Goal: Task Accomplishment & Management: Manage account settings

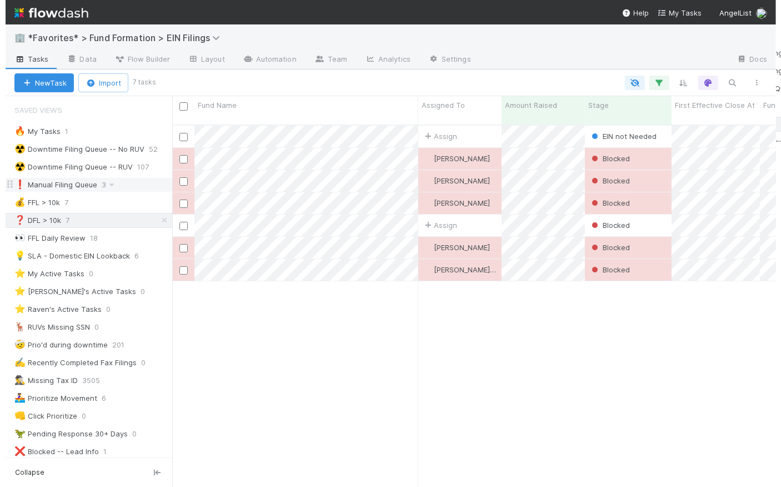
scroll to position [363, 596]
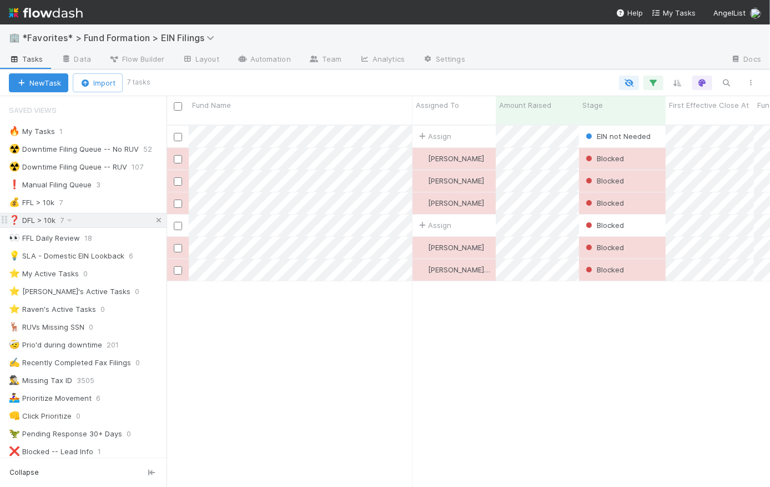
click at [153, 220] on icon at bounding box center [158, 220] width 11 height 7
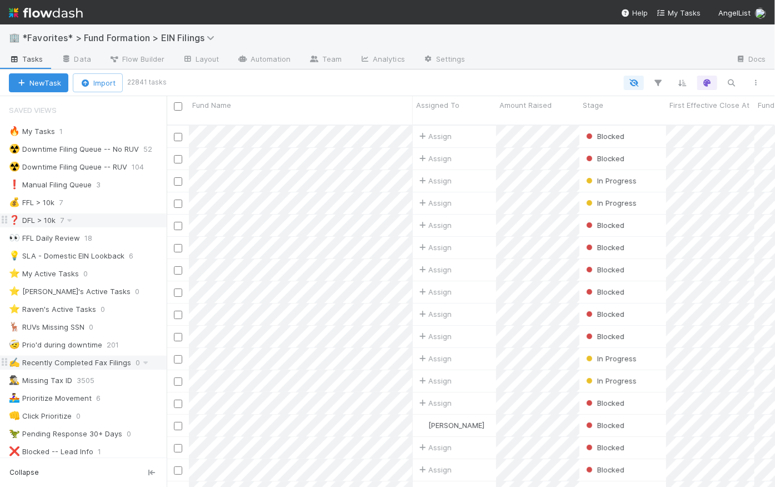
scroll to position [363, 601]
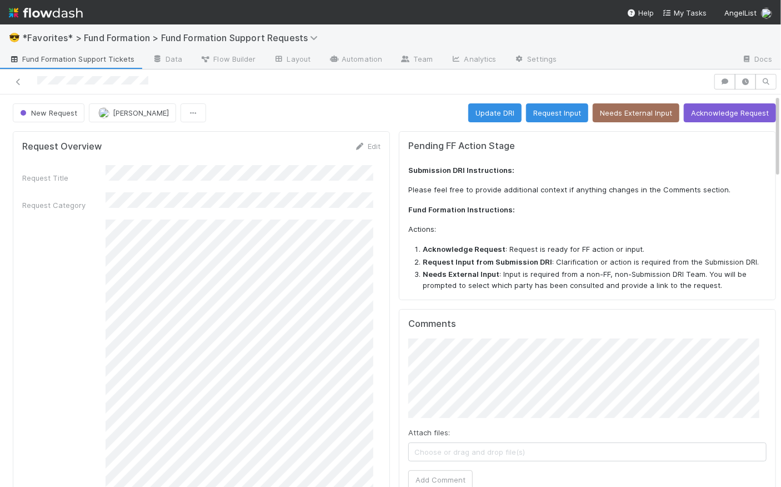
click at [17, 77] on link at bounding box center [18, 81] width 11 height 11
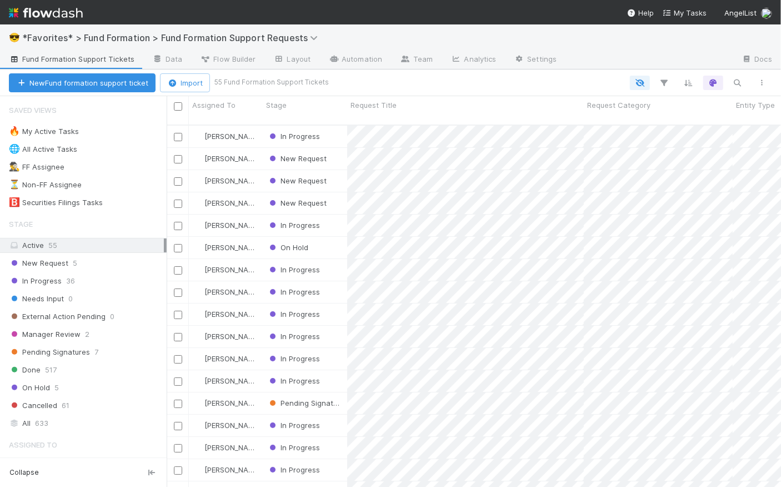
scroll to position [363, 607]
click at [68, 259] on div "New Request 5" at bounding box center [88, 263] width 158 height 14
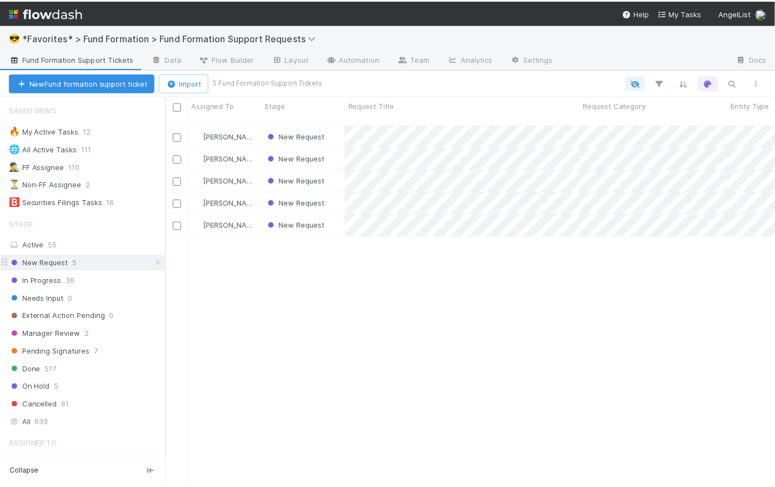
scroll to position [363, 607]
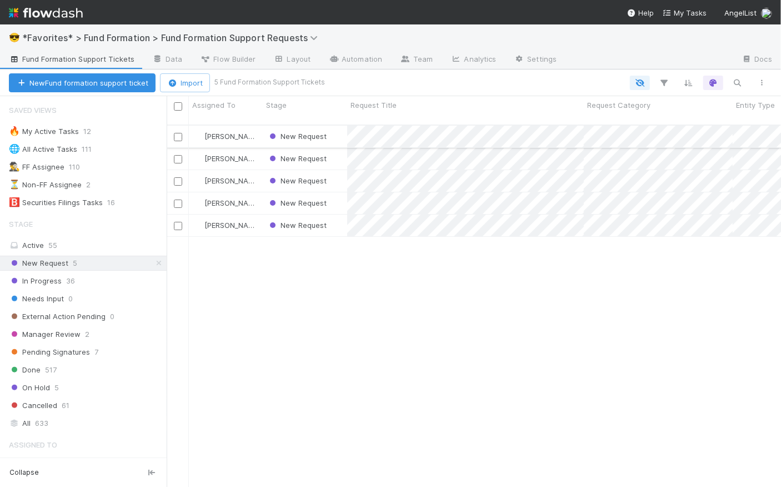
click at [338, 130] on div "New Request" at bounding box center [305, 137] width 84 height 22
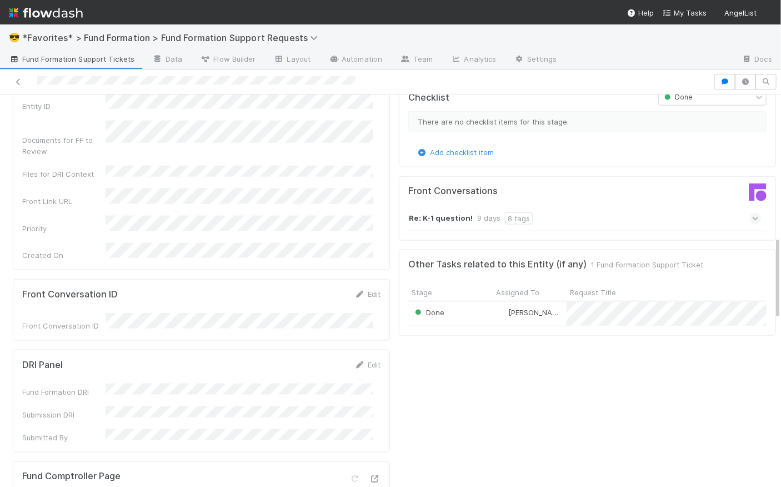
scroll to position [1015, 0]
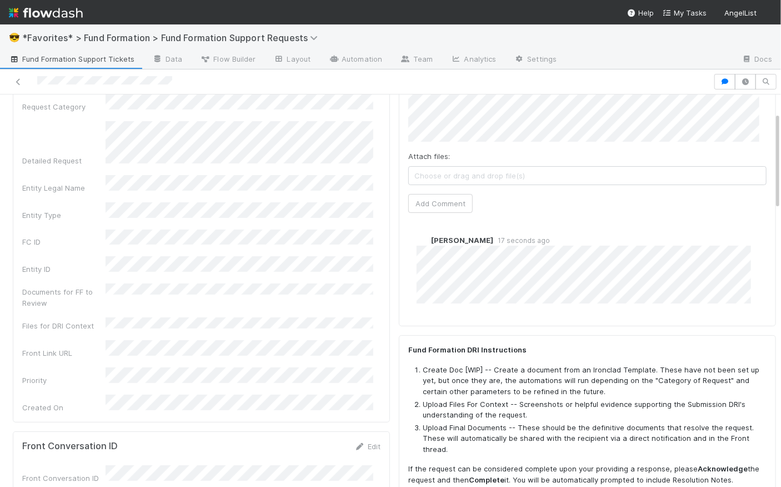
scroll to position [70, 0]
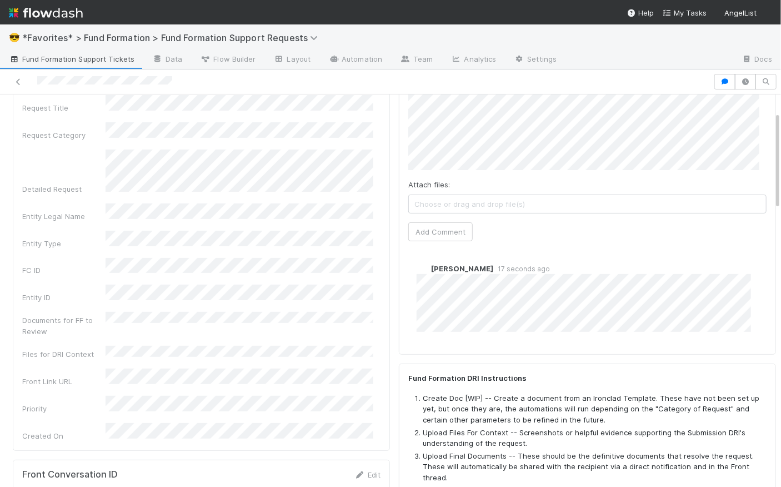
checkbox input "true"
click at [381, 254] on div "Request Overview Edit Request Title Request Category Detailed Request Entity Le…" at bounding box center [201, 255] width 377 height 389
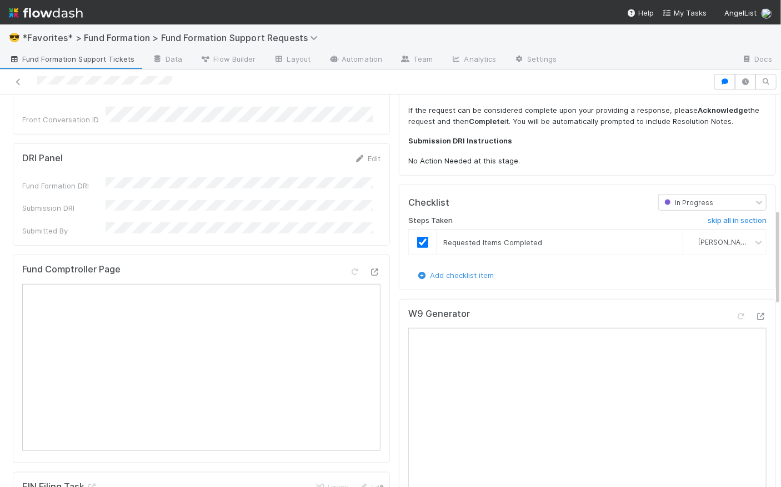
scroll to position [457, 0]
click at [369, 268] on icon at bounding box center [374, 271] width 11 height 7
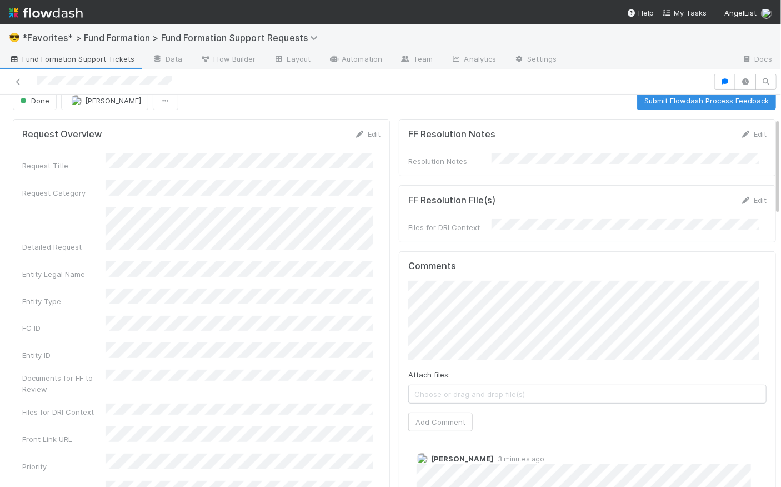
scroll to position [0, 0]
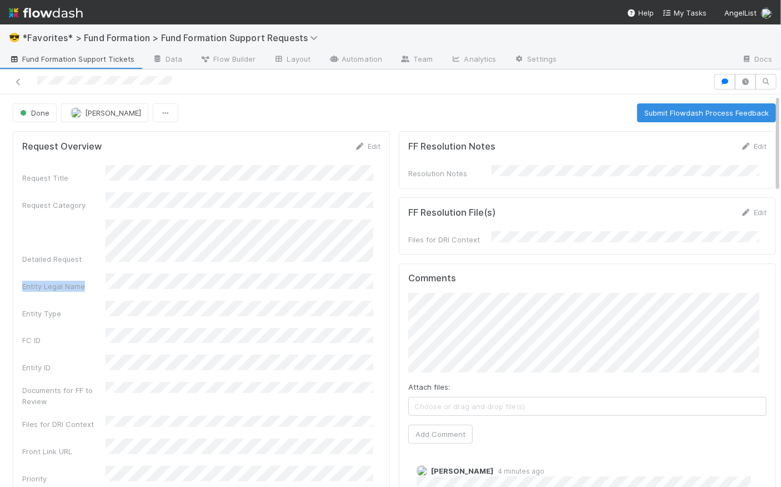
click at [333, 261] on div "Request Title Request Category Detailed Request Entity Legal Name Entity Type F…" at bounding box center [201, 338] width 358 height 346
click at [321, 258] on div "Request Title Request Category Detailed Request Entity Legal Name Entity Type F…" at bounding box center [201, 338] width 358 height 346
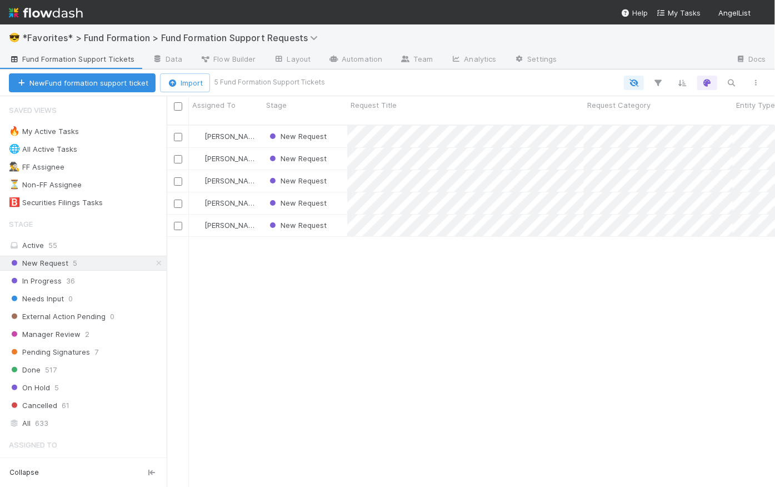
scroll to position [363, 601]
